Goal: Information Seeking & Learning: Learn about a topic

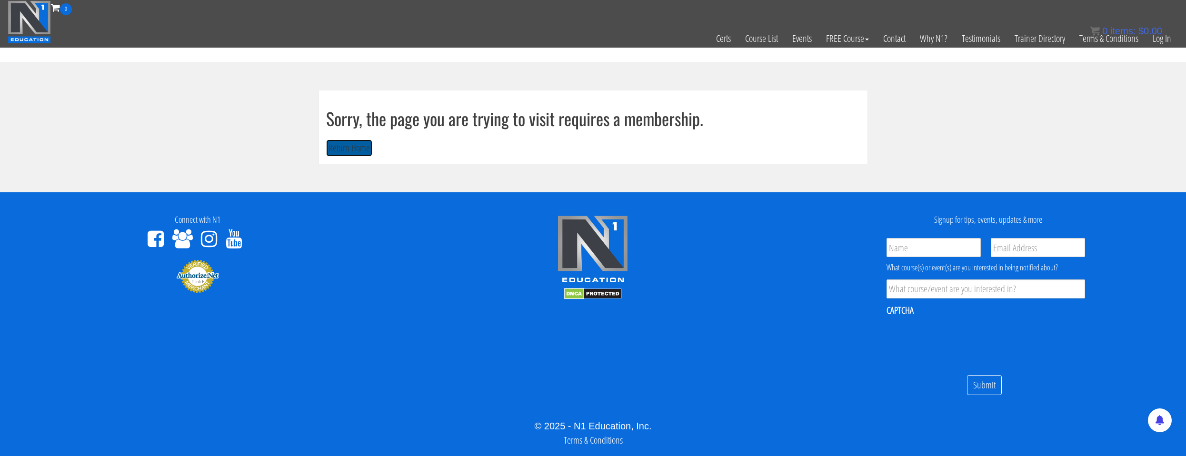
click at [347, 149] on button "Return Home" at bounding box center [349, 148] width 46 height 18
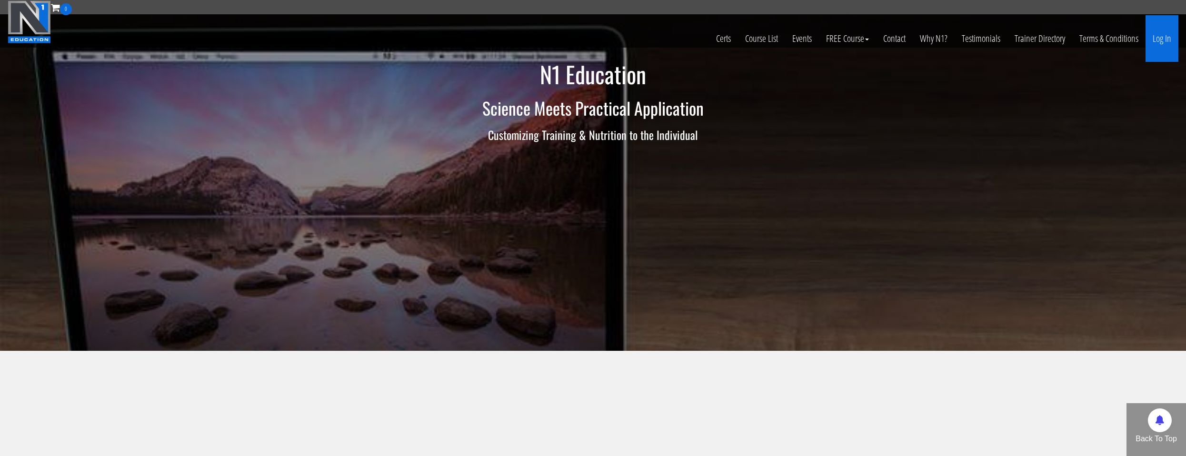
click at [1153, 43] on link "Log In" at bounding box center [1162, 38] width 33 height 47
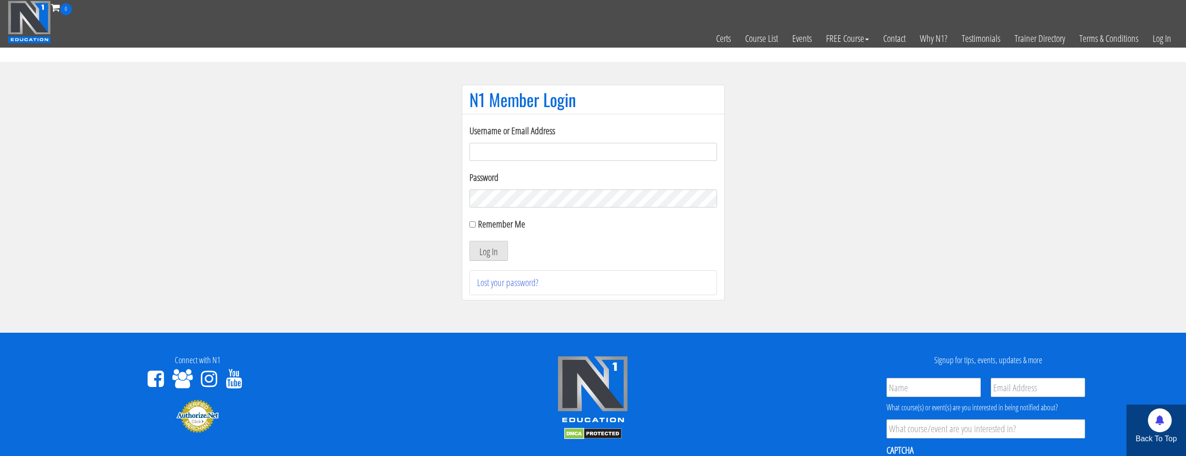
click at [509, 153] on input "Username or Email Address" at bounding box center [593, 152] width 248 height 18
type input "natejb344@hotmail.com"
click at [518, 225] on label "Remember Me" at bounding box center [501, 224] width 47 height 13
click at [476, 225] on input "Remember Me" at bounding box center [472, 224] width 6 height 6
checkbox input "true"
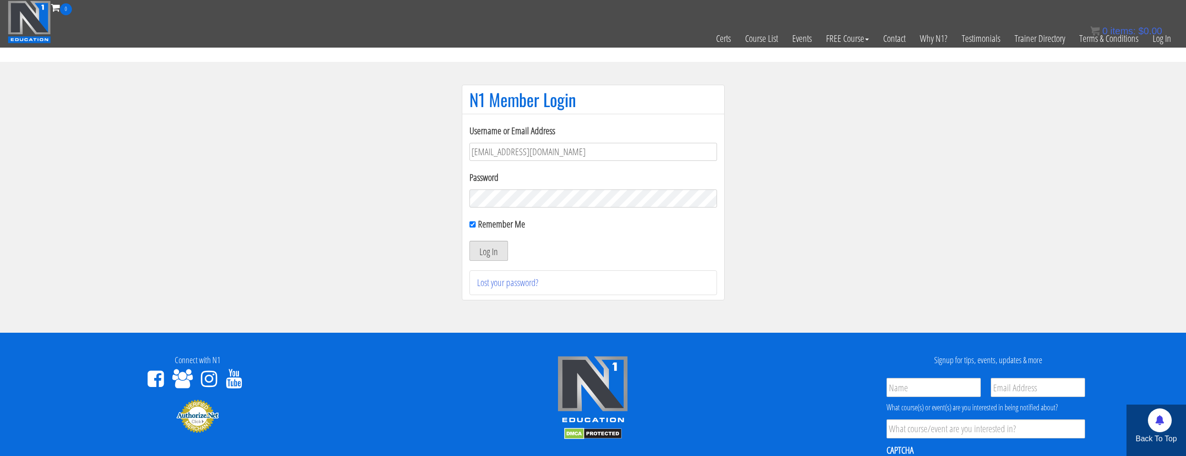
click at [503, 247] on button "Log In" at bounding box center [488, 251] width 39 height 20
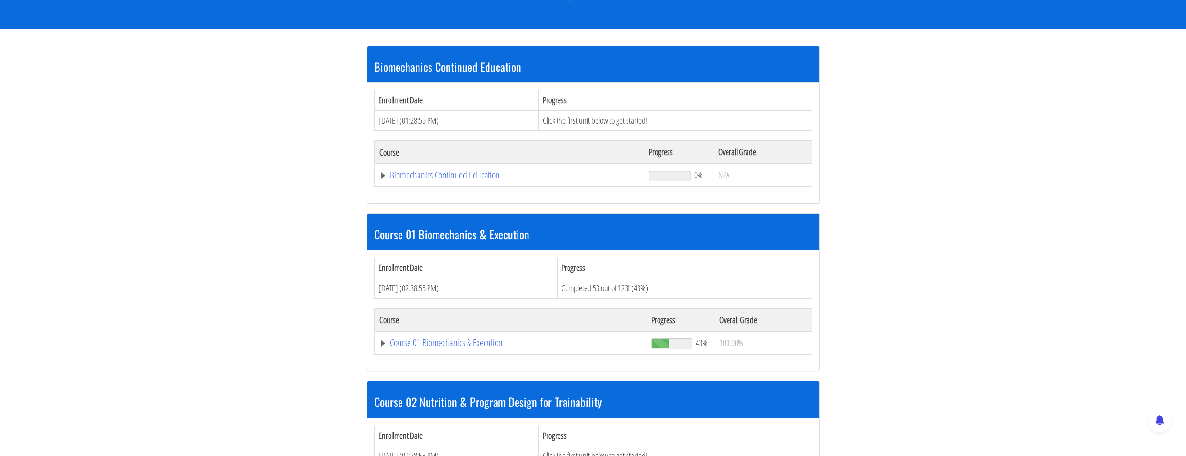
scroll to position [190, 0]
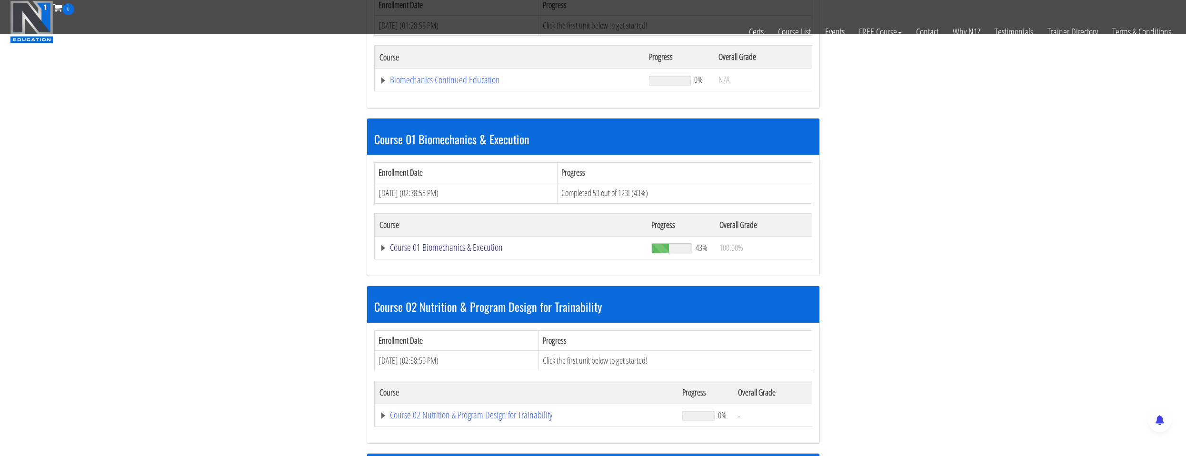
click at [478, 248] on link "Course 01 Biomechanics & Execution" at bounding box center [510, 248] width 263 height 10
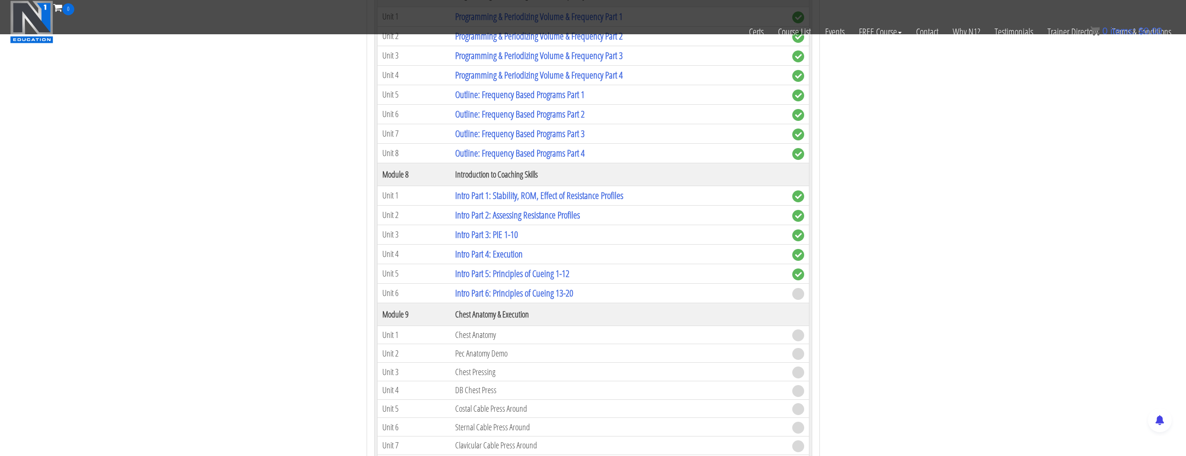
scroll to position [1434, 0]
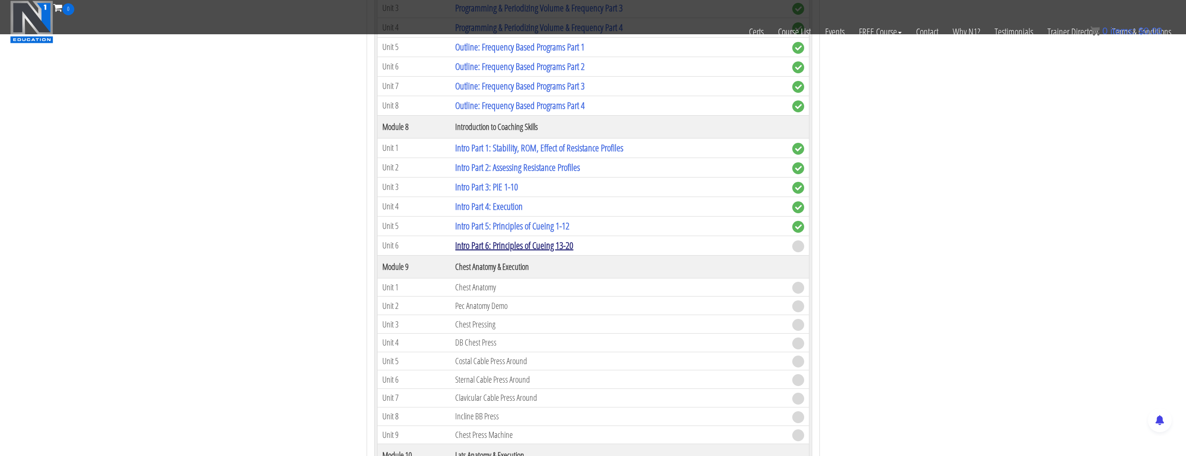
click at [485, 249] on link "Intro Part 6: Principles of Cueing 13-20" at bounding box center [514, 245] width 118 height 13
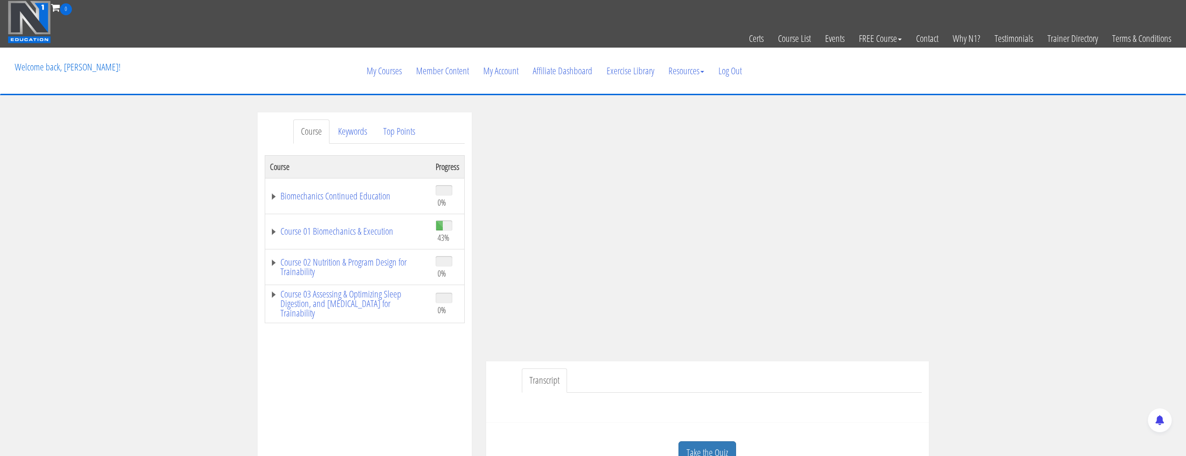
scroll to position [48, 0]
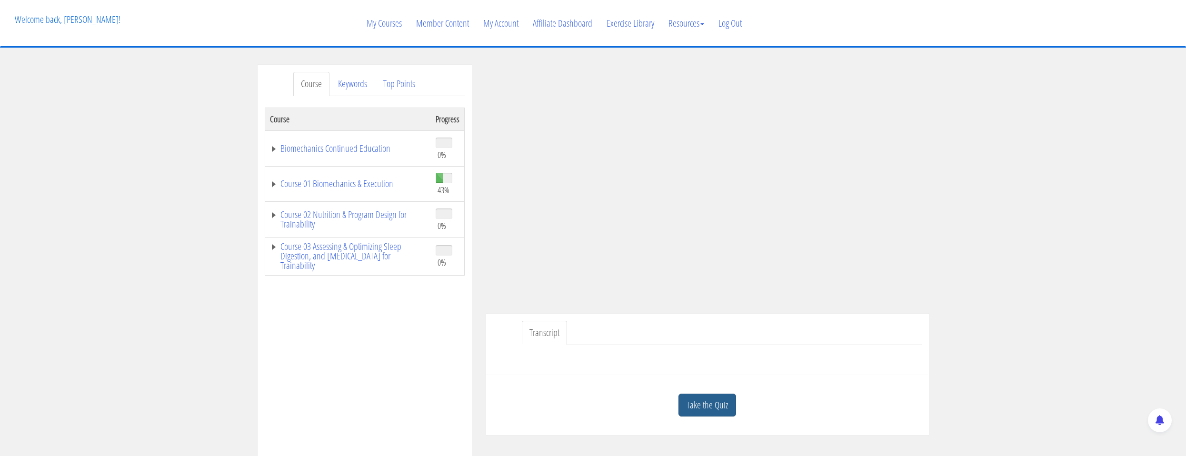
click at [696, 398] on link "Take the Quiz" at bounding box center [707, 405] width 58 height 23
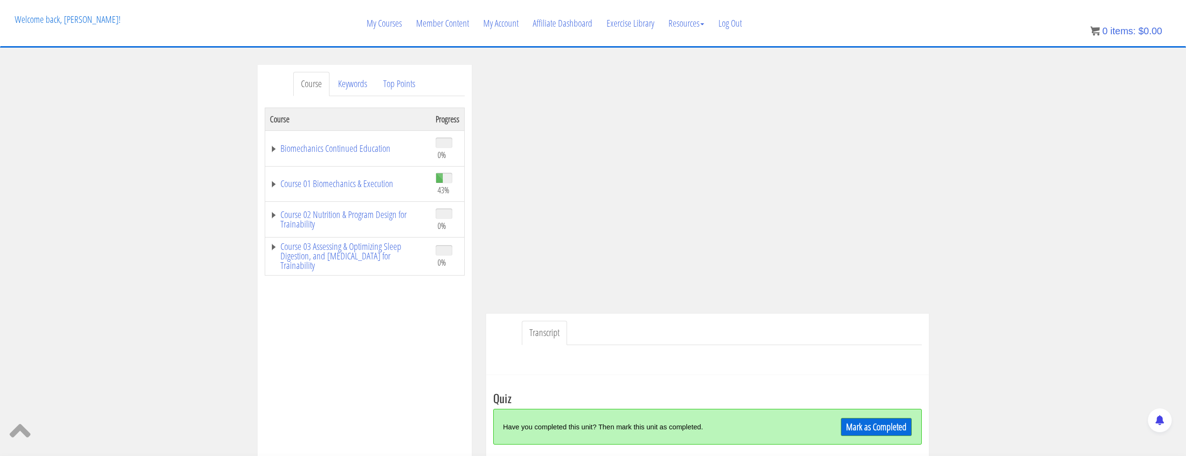
click at [370, 173] on td "Course 01 Biomechanics & Execution" at bounding box center [348, 184] width 166 height 36
click at [323, 186] on link "Course 01 Biomechanics & Execution" at bounding box center [348, 184] width 156 height 10
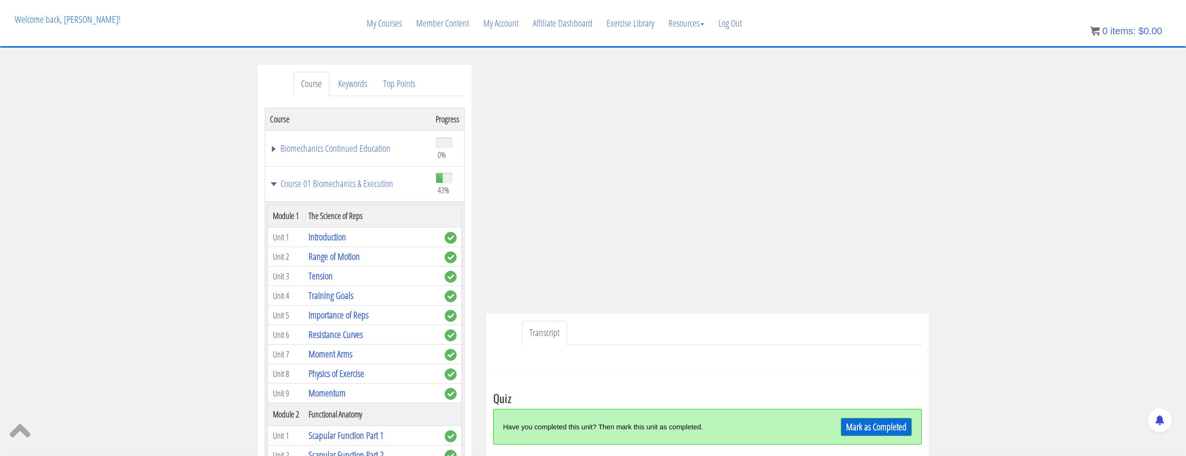
scroll to position [238, 0]
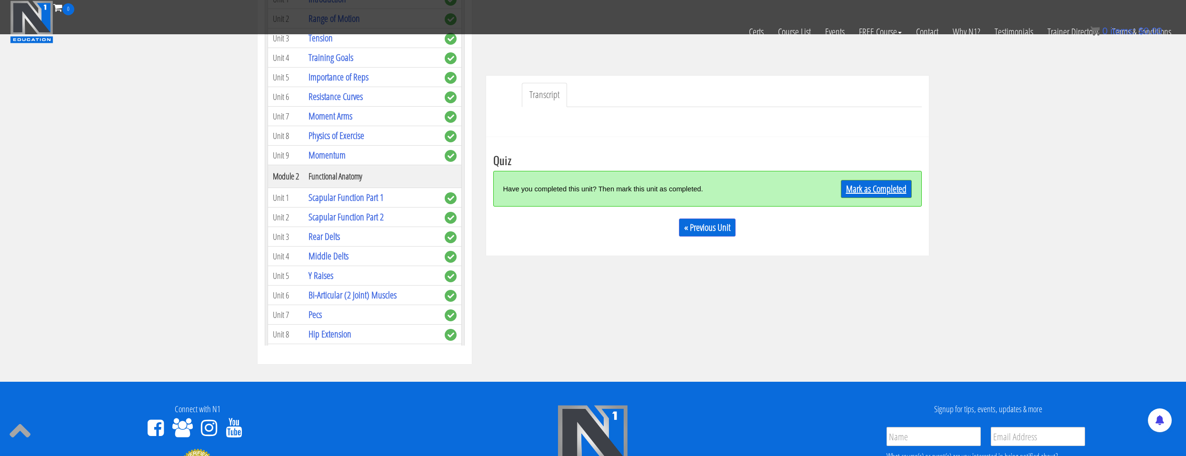
click at [873, 189] on link "Mark as Completed" at bounding box center [876, 189] width 71 height 18
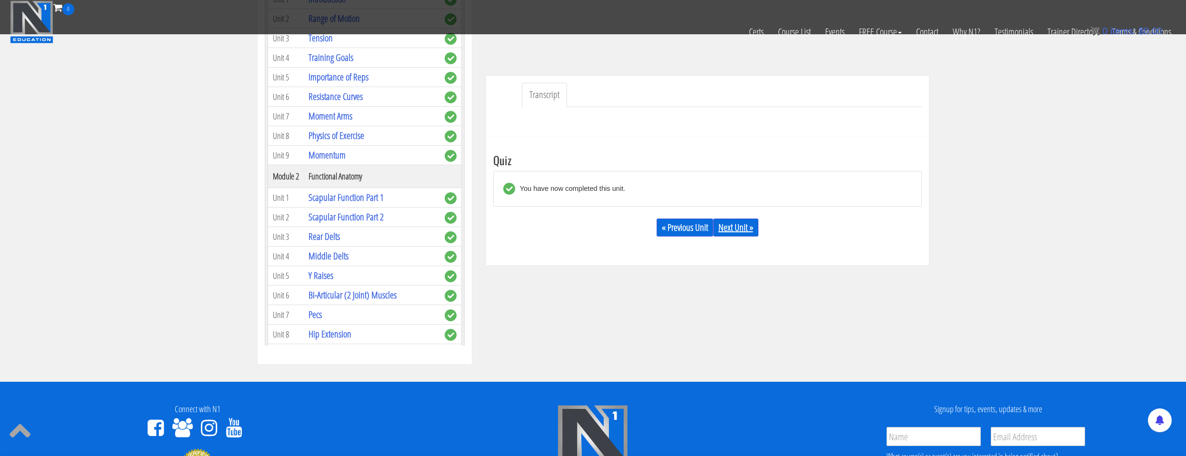
click at [724, 227] on link "Next Unit »" at bounding box center [735, 228] width 45 height 18
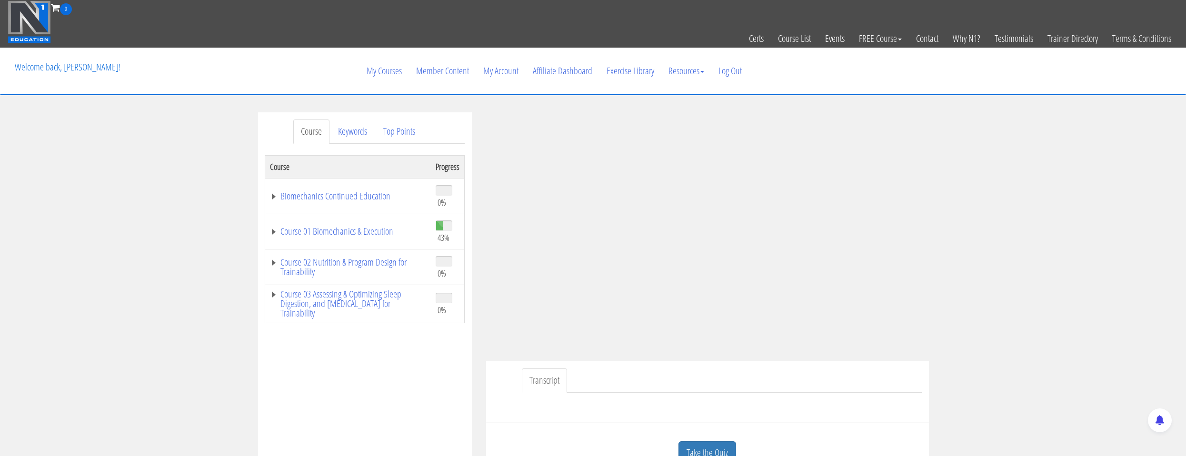
scroll to position [190, 0]
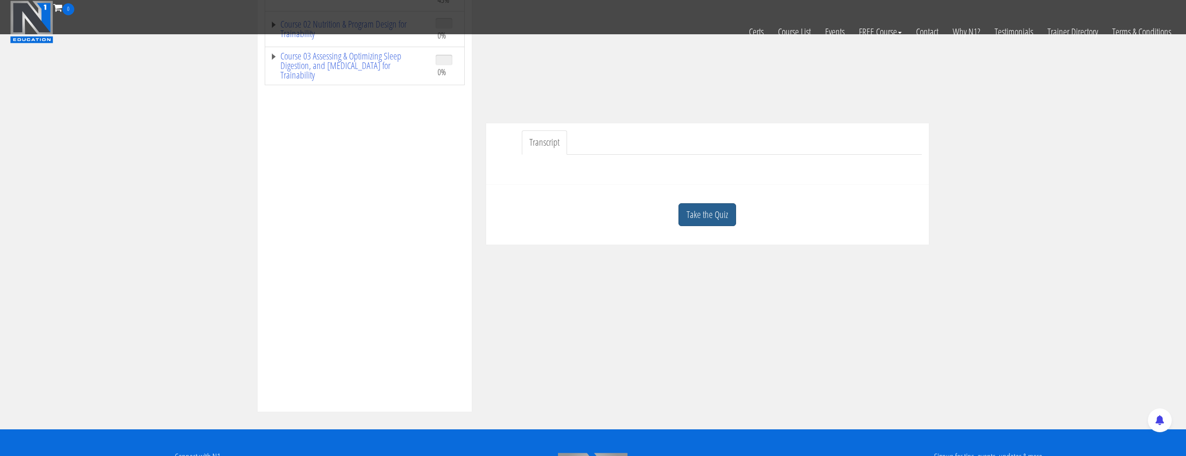
click at [714, 224] on link "Take the Quiz" at bounding box center [707, 214] width 58 height 23
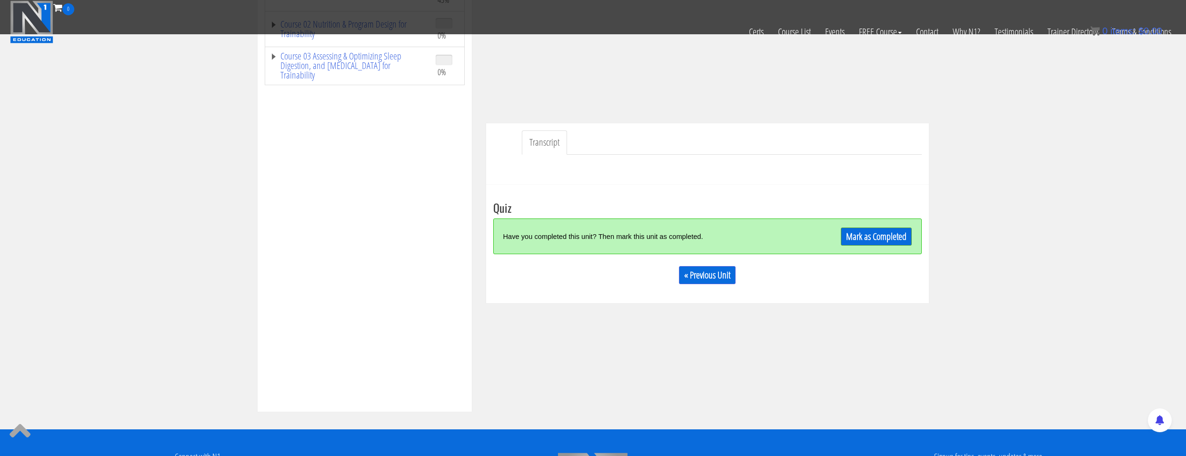
scroll to position [48, 0]
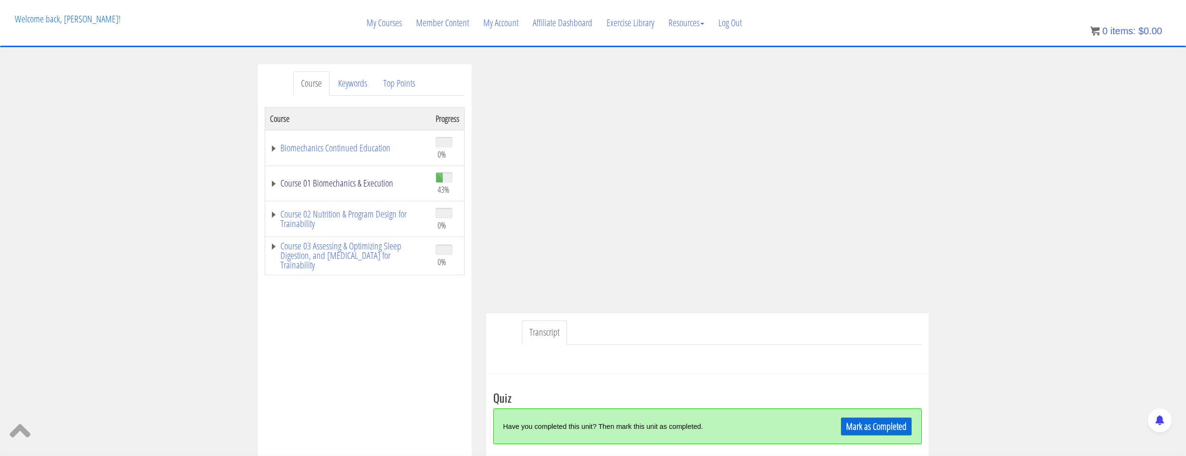
click at [366, 187] on link "Course 01 Biomechanics & Execution" at bounding box center [348, 184] width 156 height 10
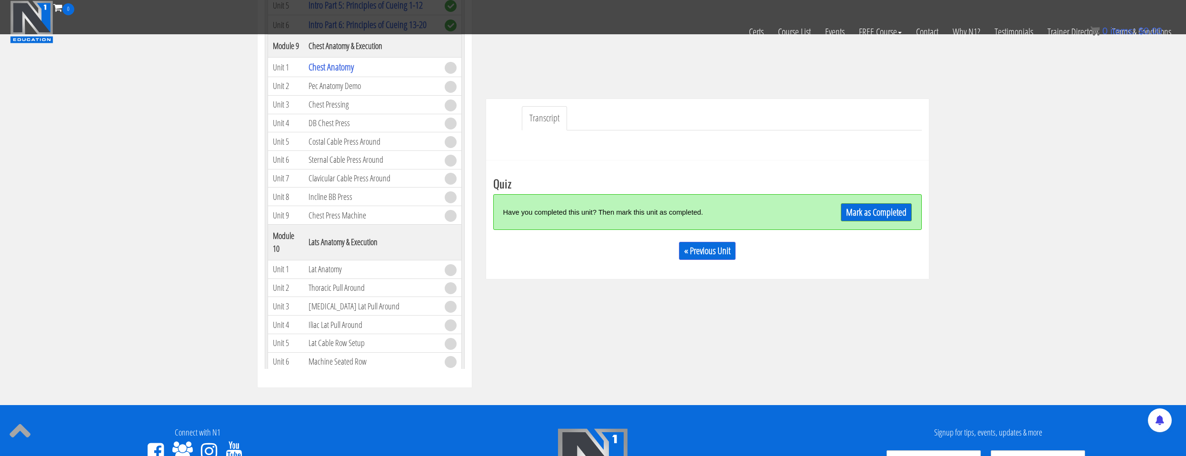
scroll to position [1451, 0]
